Goal: Task Accomplishment & Management: Manage account settings

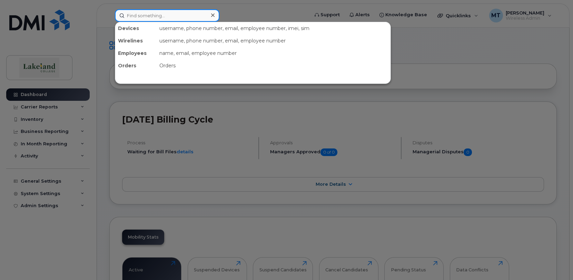
click at [160, 14] on input at bounding box center [167, 15] width 104 height 12
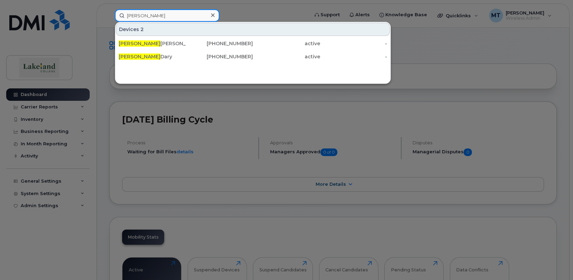
type input "kim"
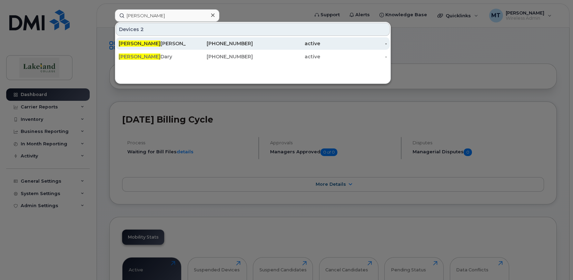
click at [152, 45] on div "Kim Hinton" at bounding box center [152, 43] width 67 height 7
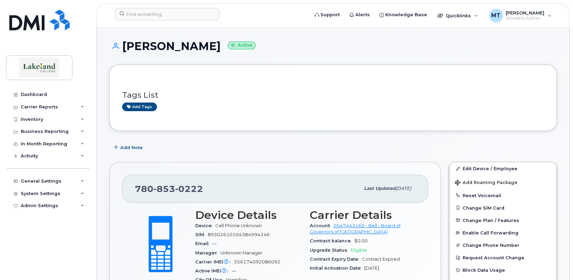
scroll to position [34, 0]
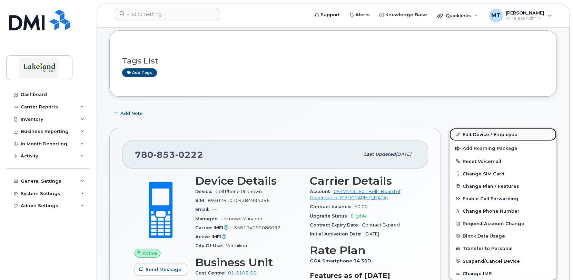
click at [486, 134] on link "Edit Device / Employee" at bounding box center [502, 134] width 107 height 12
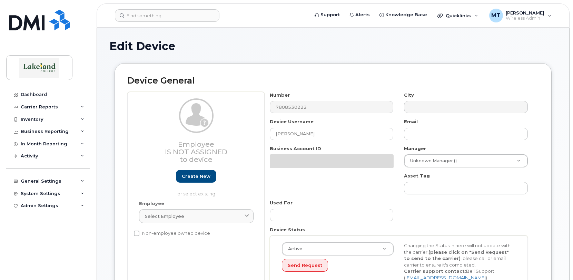
select select "5835190"
select select "5835256"
select select "5835269"
select select "5835289"
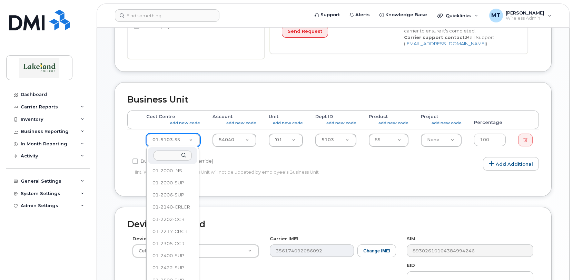
scroll to position [12, 0]
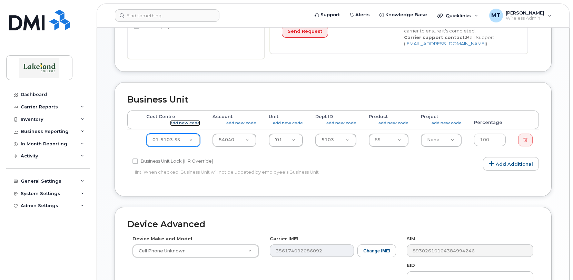
click at [184, 123] on link "add new code" at bounding box center [185, 123] width 30 height 6
click at [518, 14] on span "[PERSON_NAME]" at bounding box center [525, 13] width 39 height 6
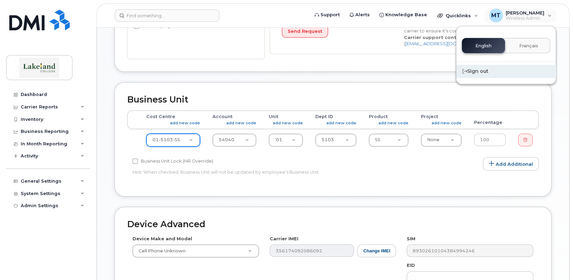
click at [489, 72] on div "Sign out" at bounding box center [505, 71] width 99 height 13
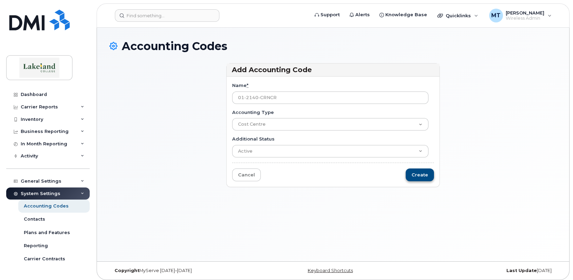
type input "01-2140-CRNCR"
click at [420, 176] on input "Create" at bounding box center [420, 174] width 28 height 13
type input "Saving..."
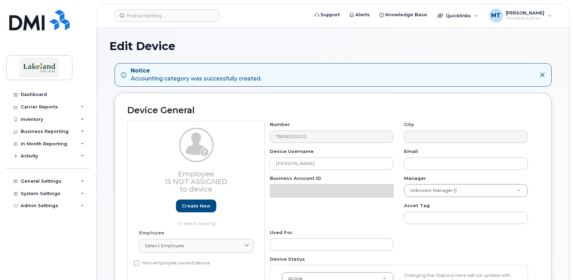
select select "5835190"
select select "5835256"
select select "5835269"
select select "5835289"
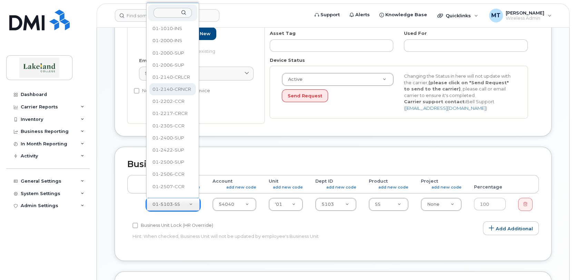
select select "36059314"
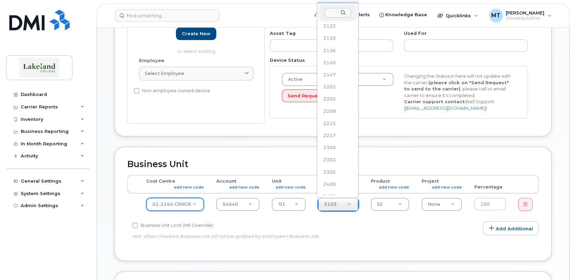
scroll to position [40, 0]
select select "5835225"
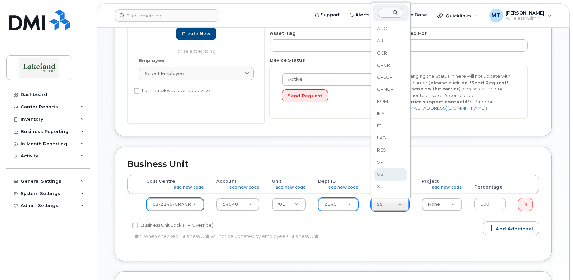
scroll to position [4, 0]
select select "5835274"
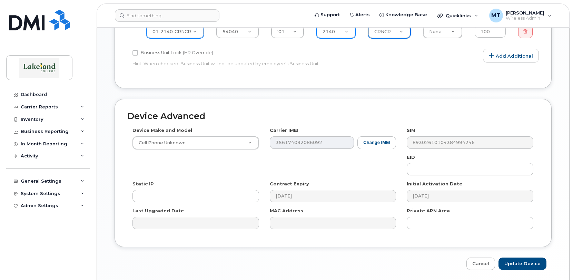
scroll to position [368, 0]
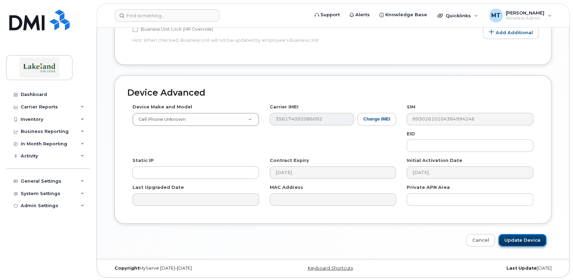
click at [521, 238] on input "Update Device" at bounding box center [522, 240] width 48 height 13
type input "Saving..."
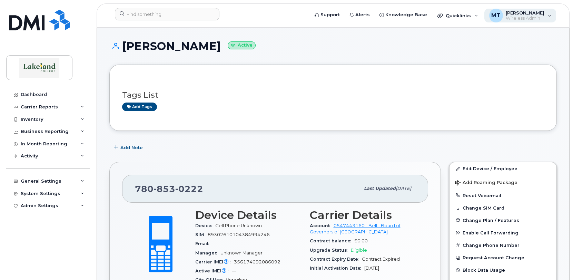
click at [520, 14] on span "[PERSON_NAME]" at bounding box center [525, 13] width 39 height 6
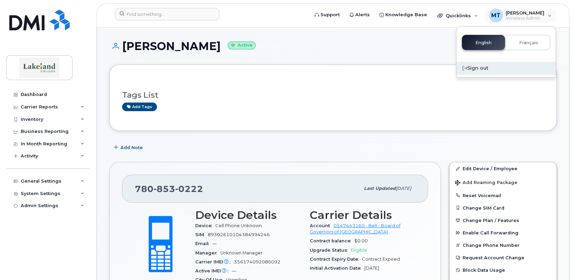
click at [474, 70] on div "Sign out" at bounding box center [505, 68] width 99 height 13
